Goal: Information Seeking & Learning: Learn about a topic

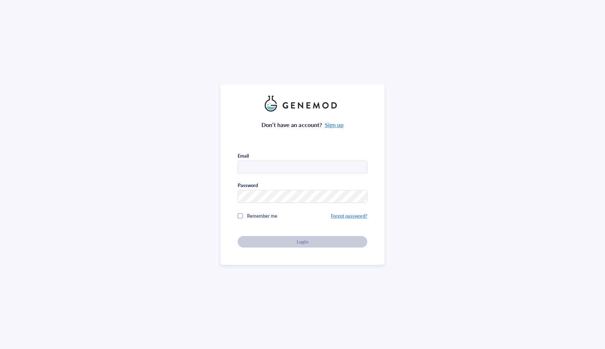
type input "[EMAIL_ADDRESS][DOMAIN_NAME]"
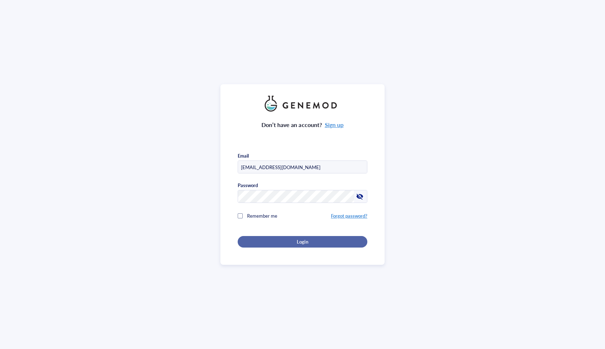
click at [279, 239] on div "Login" at bounding box center [302, 242] width 107 height 6
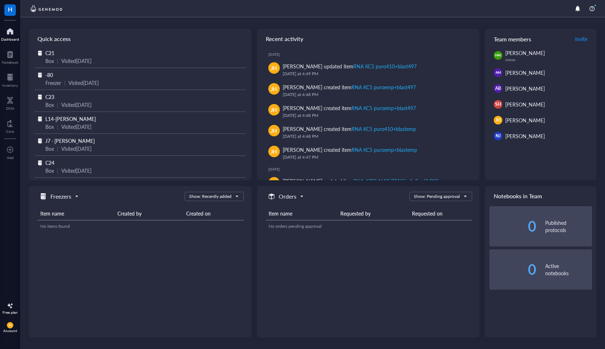
scroll to position [1, 0]
click at [56, 140] on span "J7 - [PERSON_NAME]" at bounding box center [69, 140] width 49 height 7
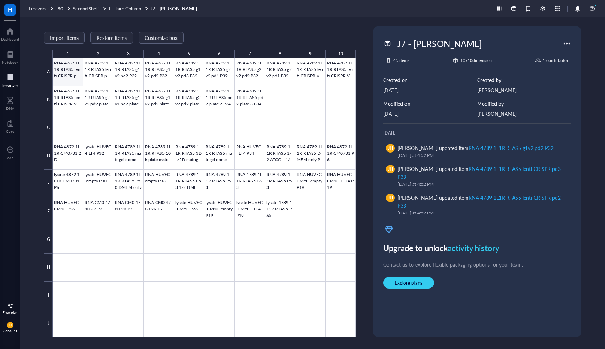
click at [61, 74] on div at bounding box center [204, 197] width 303 height 279
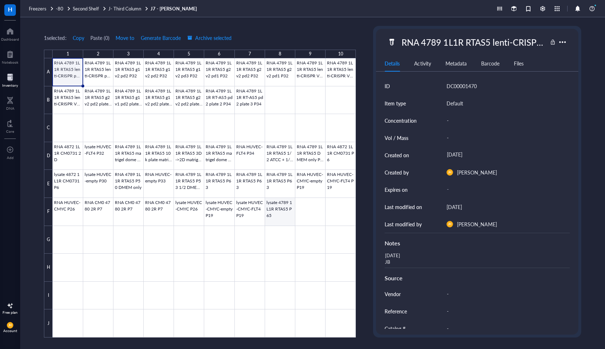
click at [278, 208] on div at bounding box center [204, 197] width 303 height 279
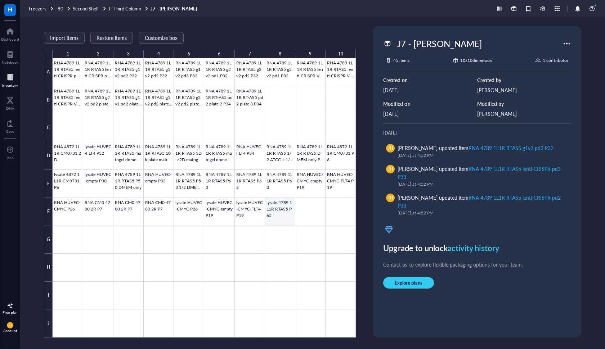
click at [280, 208] on div at bounding box center [204, 197] width 303 height 279
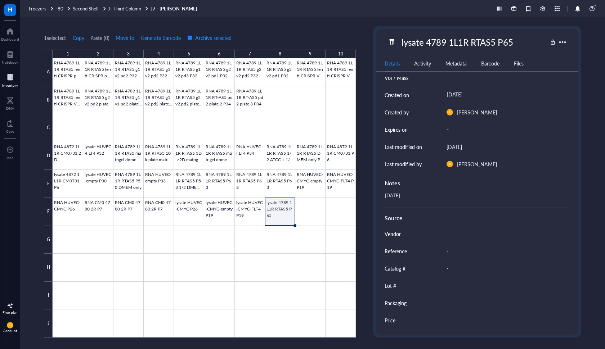
scroll to position [60, 0]
click at [412, 189] on div "Notes" at bounding box center [477, 182] width 185 height 18
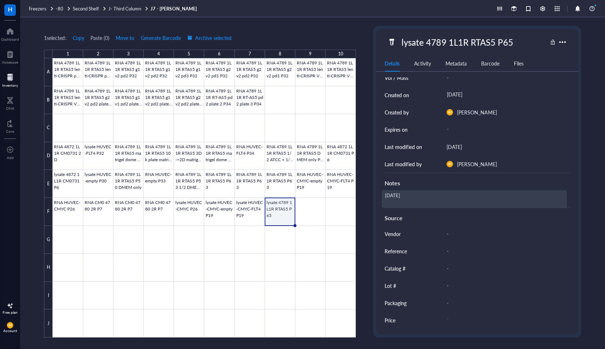
click at [405, 203] on div "[DATE]" at bounding box center [474, 198] width 185 height 17
click at [416, 196] on textarea "[DATE]" at bounding box center [413, 199] width 63 height 16
click at [390, 205] on textarea "[DATE]" at bounding box center [413, 199] width 63 height 16
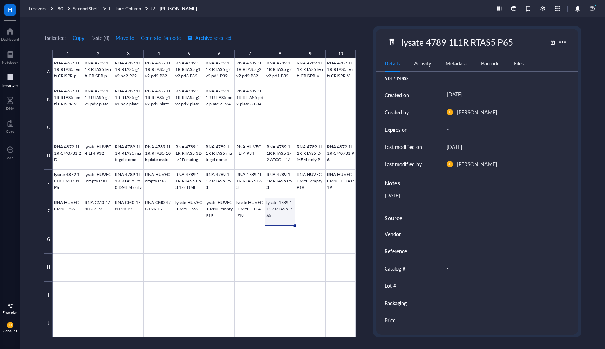
click at [423, 184] on div "Notes" at bounding box center [477, 183] width 185 height 9
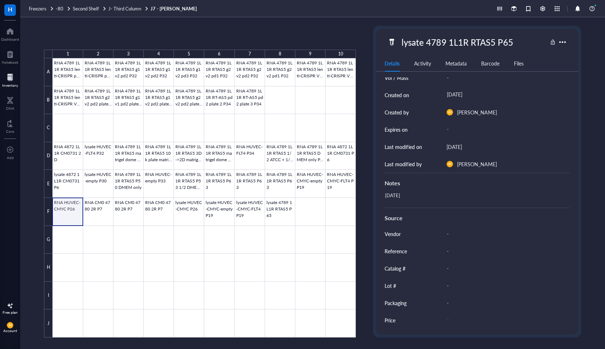
click at [73, 206] on div at bounding box center [204, 197] width 303 height 279
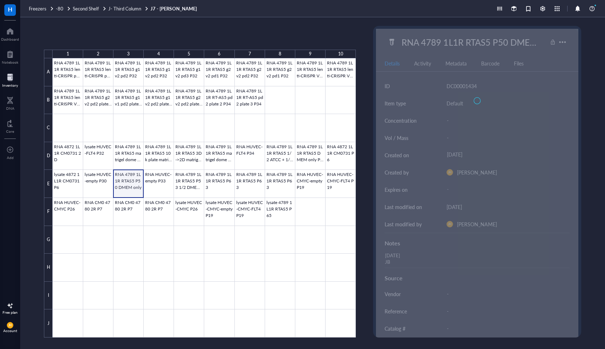
click at [124, 186] on div at bounding box center [204, 197] width 303 height 279
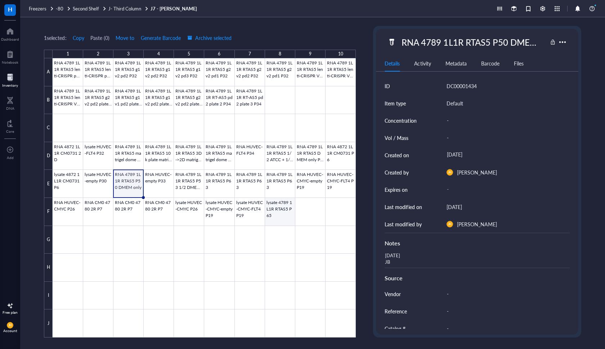
click at [273, 215] on div at bounding box center [204, 197] width 303 height 279
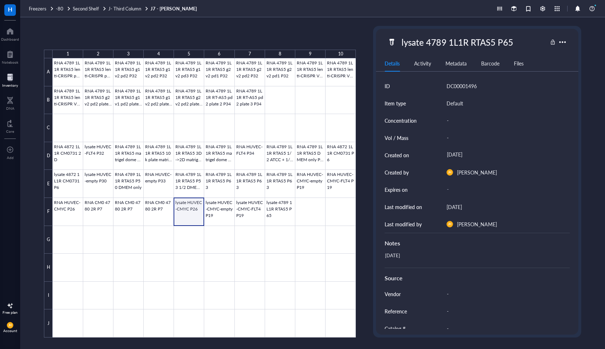
click at [196, 206] on div at bounding box center [204, 197] width 303 height 279
click at [179, 178] on div at bounding box center [204, 197] width 303 height 279
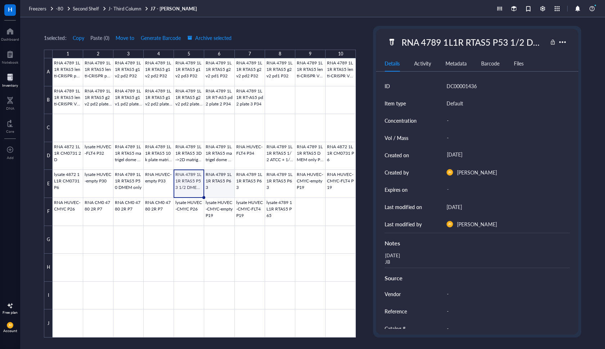
click at [212, 178] on div at bounding box center [204, 197] width 303 height 279
click at [254, 174] on div at bounding box center [204, 197] width 303 height 279
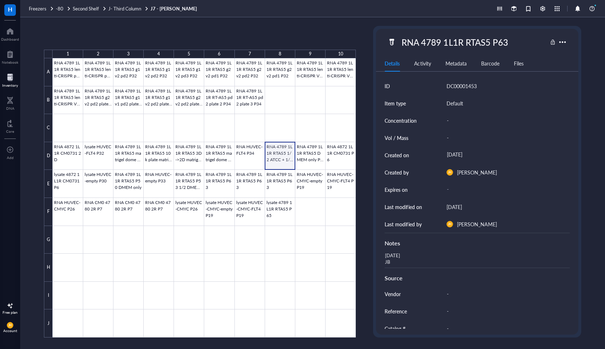
click at [288, 152] on div at bounding box center [204, 197] width 303 height 279
click at [305, 149] on div at bounding box center [204, 197] width 303 height 279
click at [329, 151] on div at bounding box center [204, 197] width 303 height 279
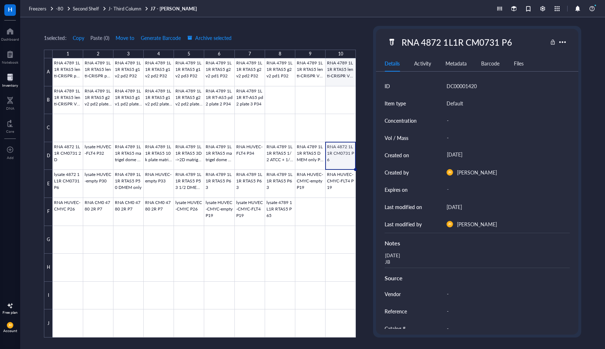
click at [351, 69] on div at bounding box center [204, 197] width 303 height 279
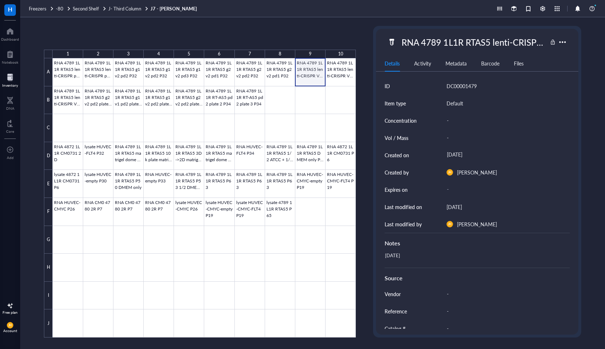
click at [315, 59] on div at bounding box center [204, 197] width 303 height 279
click at [271, 65] on div at bounding box center [204, 197] width 303 height 279
click at [237, 91] on div at bounding box center [204, 197] width 303 height 279
click at [216, 91] on div at bounding box center [204, 197] width 303 height 279
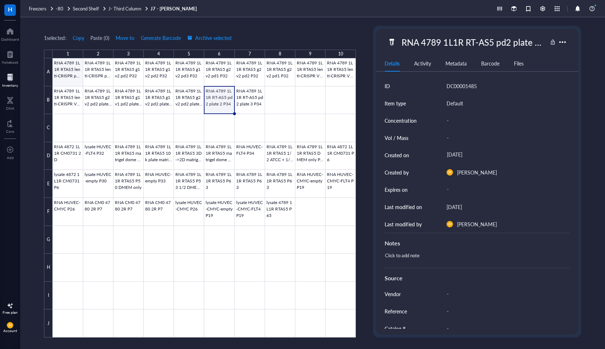
click at [71, 69] on div at bounding box center [204, 197] width 303 height 279
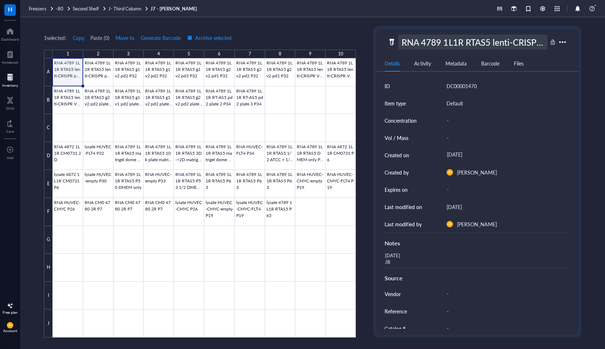
click at [495, 42] on div "RNA 4789 1L1R RTAS5 lenti-CRISPR pd2 P33" at bounding box center [472, 42] width 149 height 15
click at [136, 125] on div at bounding box center [204, 197] width 303 height 279
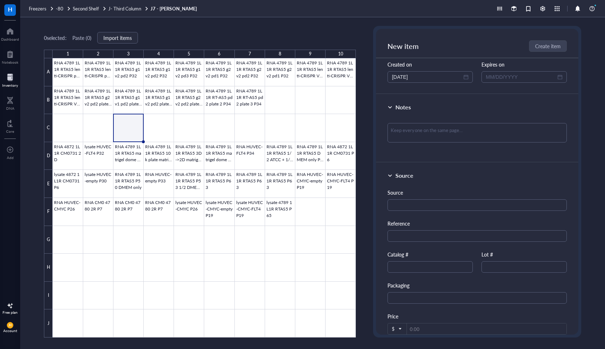
scroll to position [77, 0]
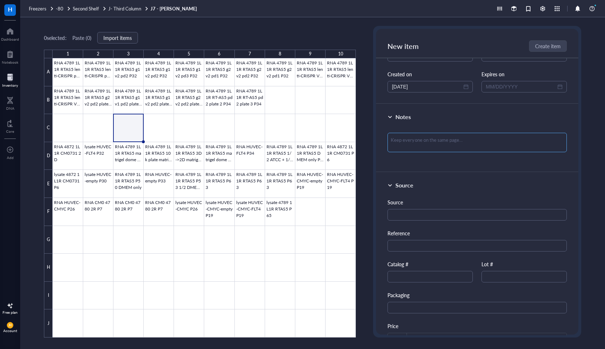
click at [407, 148] on textarea at bounding box center [476, 142] width 179 height 19
